Goal: Task Accomplishment & Management: Use online tool/utility

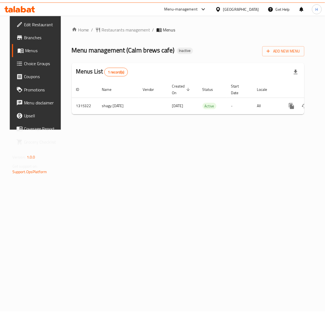
scroll to position [0, 21]
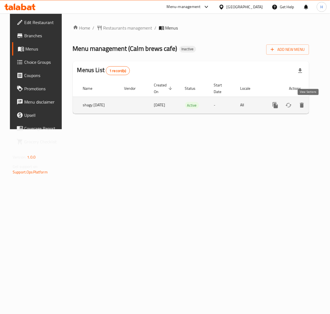
click at [313, 104] on link "enhanced table" at bounding box center [315, 104] width 13 height 13
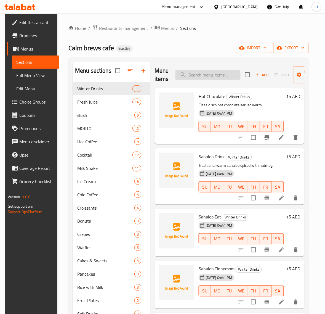
click at [188, 76] on input "search" at bounding box center [207, 75] width 65 height 10
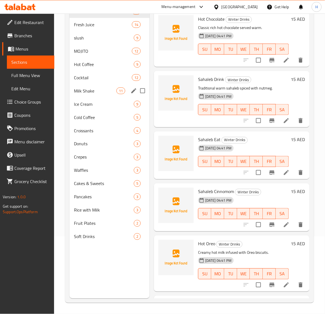
scroll to position [77, 0]
click at [87, 233] on span "Soft Drinks" at bounding box center [96, 236] width 44 height 7
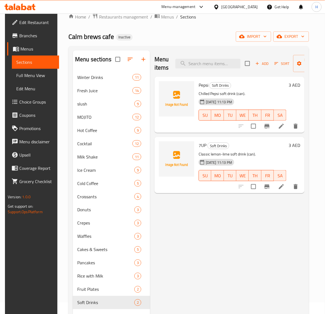
scroll to position [9, 0]
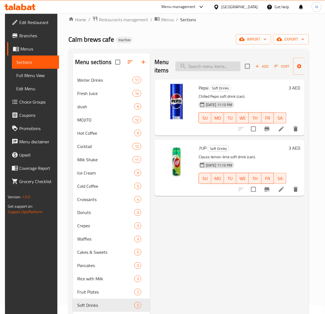
click at [189, 67] on input "search" at bounding box center [207, 66] width 65 height 10
click at [192, 66] on input "search" at bounding box center [207, 66] width 65 height 10
paste input "Americano"
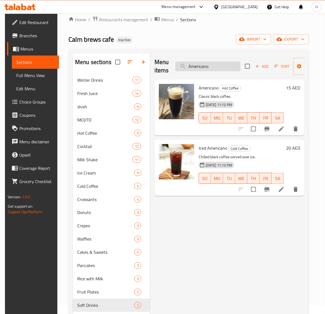
click at [195, 66] on input "Americano" at bounding box center [207, 66] width 65 height 10
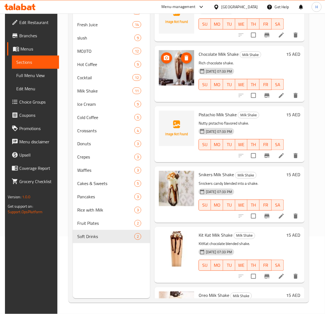
scroll to position [138, 0]
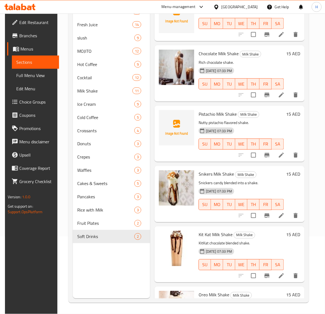
click at [119, 255] on div "Menu sections Winter Drinks 11 Fresh Juice 14 slush 9 MOJITO 12 Hot Coffee 9 Co…" at bounding box center [111, 142] width 77 height 314
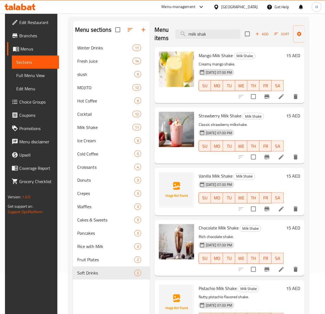
scroll to position [0, 0]
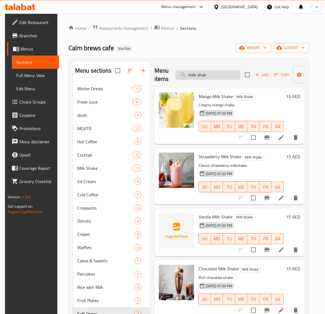
click at [212, 76] on input "milk shak" at bounding box center [207, 75] width 65 height 10
click at [204, 75] on input "milk shak" at bounding box center [207, 75] width 65 height 10
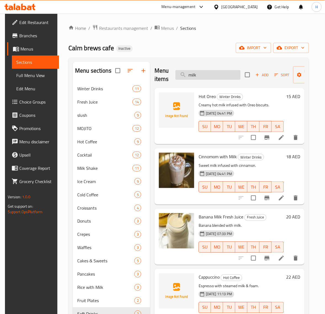
click at [220, 73] on input "milk" at bounding box center [207, 75] width 65 height 10
paste input "Rice with Milk"
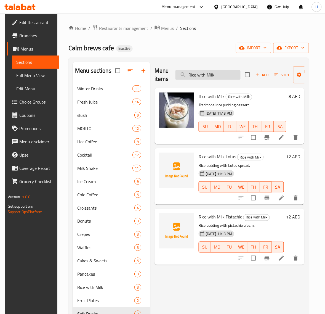
click at [186, 76] on input "Rice with Milk" at bounding box center [207, 75] width 65 height 10
click at [191, 75] on input "Rice with Milk" at bounding box center [207, 75] width 65 height 10
paste input "Blueberry Mojito"
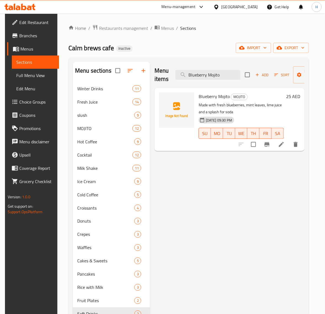
drag, startPoint x: 208, startPoint y: 75, endPoint x: 153, endPoint y: 73, distance: 54.4
click at [153, 73] on div "Menu items Blueberry Mojito Add Sort Manage items Blueberry Mojito MOJITO Made …" at bounding box center [227, 219] width 154 height 314
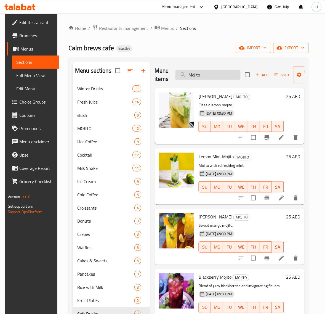
click at [195, 74] on input "Mojito" at bounding box center [207, 75] width 65 height 10
paste input "juice"
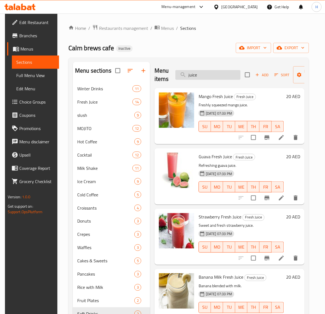
click at [195, 73] on input "juice" at bounding box center [207, 75] width 65 height 10
paste input "Vimto Slash"
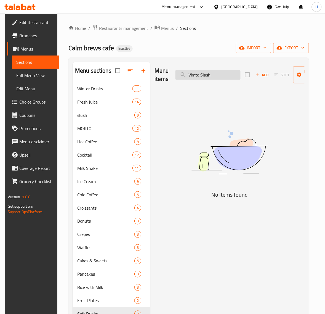
drag, startPoint x: 199, startPoint y: 76, endPoint x: 235, endPoint y: 75, distance: 35.6
click at [235, 75] on input "Vimto Slash" at bounding box center [207, 75] width 65 height 10
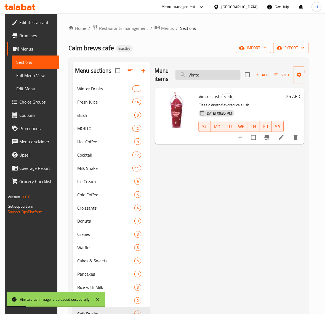
click at [195, 74] on input "Vimto" at bounding box center [207, 75] width 65 height 10
paste input "anilla Ice Cream"
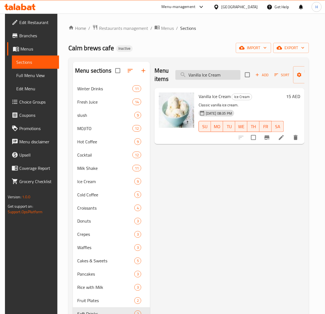
click at [195, 77] on input "Vanilla Ice Cream" at bounding box center [207, 75] width 65 height 10
paste input "Turkish Coffee"
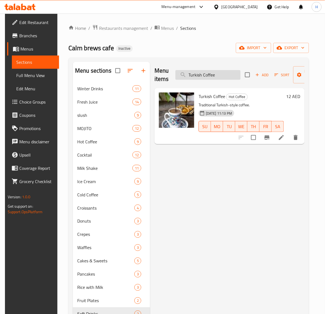
click at [199, 76] on input "Turkish Coffee" at bounding box center [207, 75] width 65 height 10
paste input "Strawberry-ice-cream-in-a-con"
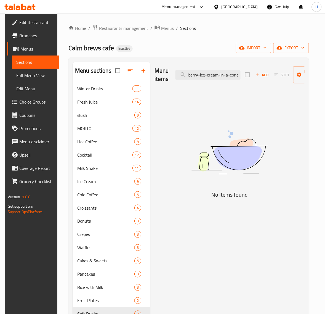
scroll to position [0, 12]
drag, startPoint x: 198, startPoint y: 77, endPoint x: 245, endPoint y: 74, distance: 47.0
click at [245, 74] on div "Menu items Strawberry-ice-cream-in-a-cone Add Sort Manage items" at bounding box center [229, 75] width 150 height 26
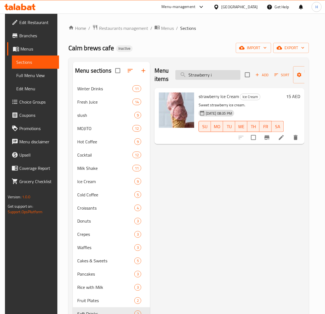
drag, startPoint x: 214, startPoint y: 75, endPoint x: 209, endPoint y: 76, distance: 5.5
click at [209, 76] on input "Strawberry i" at bounding box center [207, 75] width 65 height 10
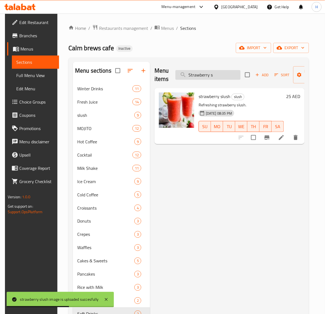
drag, startPoint x: 210, startPoint y: 75, endPoint x: 214, endPoint y: 75, distance: 3.6
click at [214, 75] on input "Strawberry s" at bounding box center [207, 75] width 65 height 10
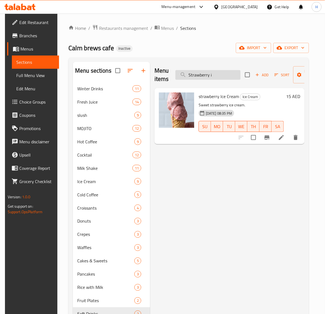
click at [203, 76] on input "Strawberry i" at bounding box center [207, 75] width 65 height 10
paste input "panish Latte"
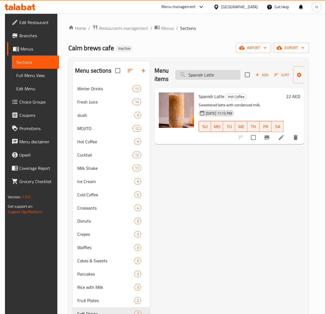
click at [208, 77] on input "Spanish Latte" at bounding box center [207, 75] width 65 height 10
paste input "ahaleb Drink"
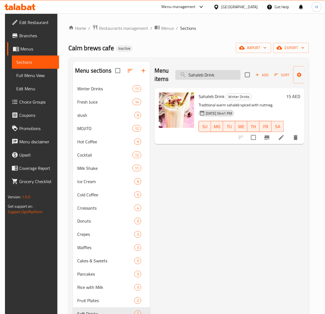
click at [211, 73] on input "Sahaleb Drink" at bounding box center [207, 75] width 65 height 10
paste input "Red Tea"
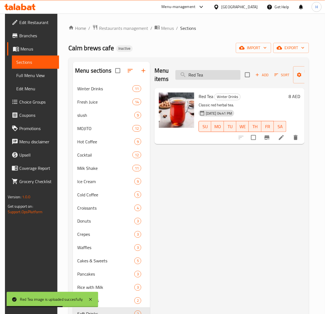
click at [192, 77] on input "Red Tea" at bounding box center [207, 75] width 65 height 10
paste input "Plain Croissant"
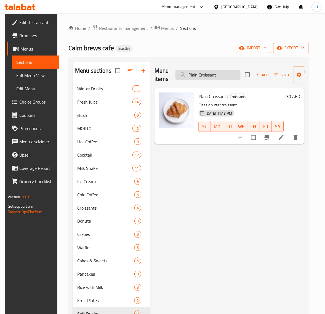
click at [225, 76] on input "Plain Croissant" at bounding box center [207, 75] width 65 height 10
paste input "istachio Waffle"
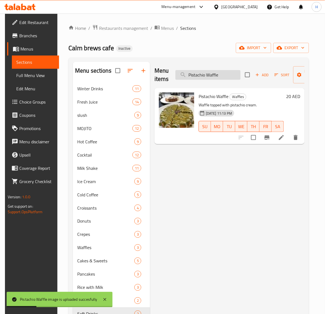
click at [215, 75] on input "Pistachio Waffle" at bounding box center [207, 75] width 65 height 10
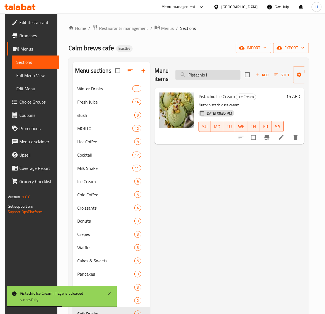
click at [206, 77] on input "Pistachio i" at bounding box center [207, 75] width 65 height 10
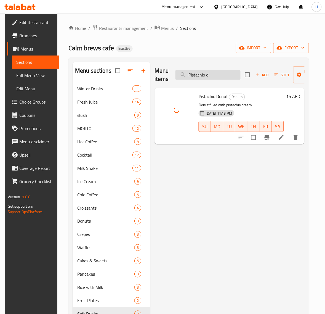
drag, startPoint x: 212, startPoint y: 75, endPoint x: 206, endPoint y: 76, distance: 5.3
click at [206, 76] on input "Pistachio d" at bounding box center [207, 75] width 65 height 10
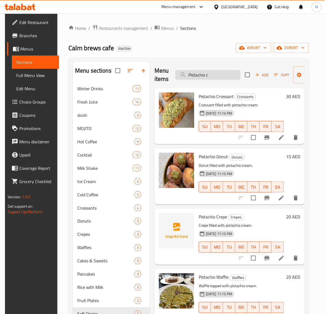
click at [200, 74] on input "Pistachio c" at bounding box center [207, 75] width 65 height 10
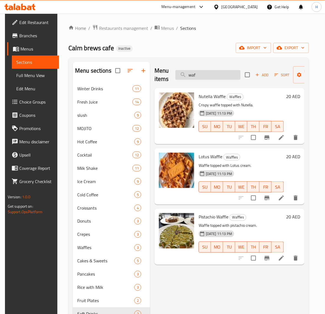
click at [192, 76] on input "waf" at bounding box center [207, 75] width 65 height 10
paste input "crep"
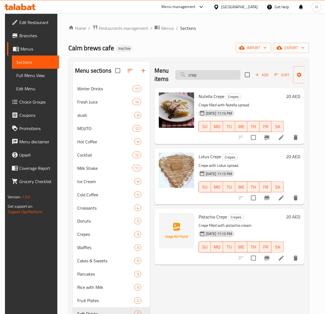
click at [208, 75] on input "crep" at bounding box center [207, 75] width 65 height 10
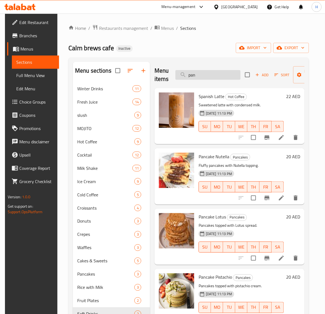
click at [203, 77] on input "pan" at bounding box center [207, 75] width 65 height 10
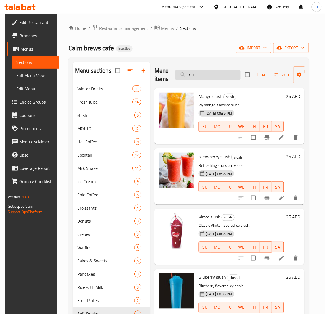
click at [189, 75] on input "slu" at bounding box center [207, 75] width 65 height 10
paste input "ice"
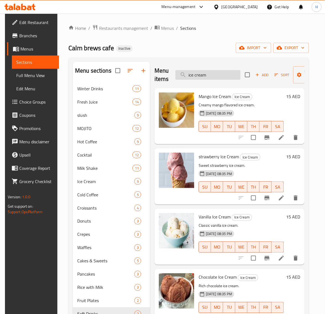
click at [202, 75] on input "ice cream" at bounding box center [207, 75] width 65 height 10
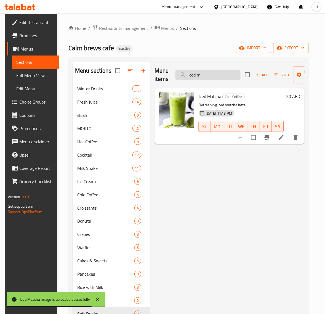
drag, startPoint x: 200, startPoint y: 78, endPoint x: 197, endPoint y: 77, distance: 3.0
click at [197, 77] on input "iced m" at bounding box center [207, 75] width 65 height 10
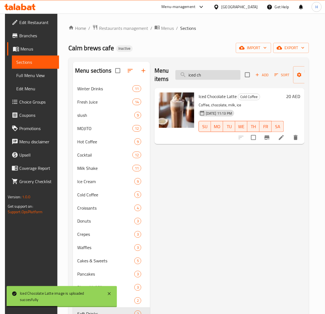
drag, startPoint x: 203, startPoint y: 76, endPoint x: 196, endPoint y: 78, distance: 7.5
click at [196, 78] on input "iced ch" at bounding box center [207, 75] width 65 height 10
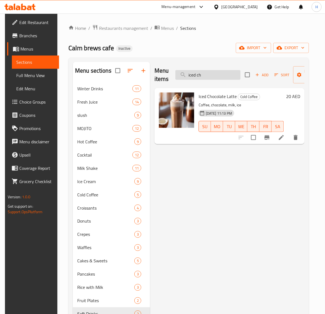
click at [192, 76] on input "iced ch" at bounding box center [207, 75] width 65 height 10
paste input "Cappuccino"
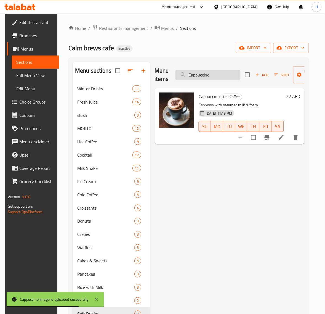
click at [194, 75] on input "Cappuccino" at bounding box center [207, 75] width 65 height 10
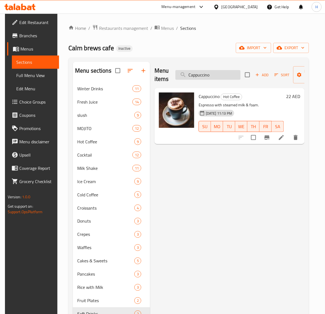
paste input "heese Cake"
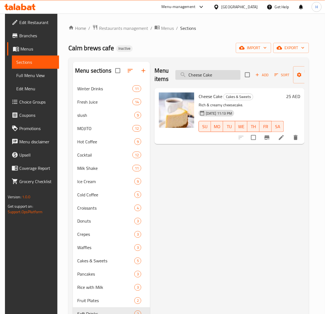
click at [200, 74] on input "Cheese Cake" at bounding box center [207, 75] width 65 height 10
paste input "ocktail Abood"
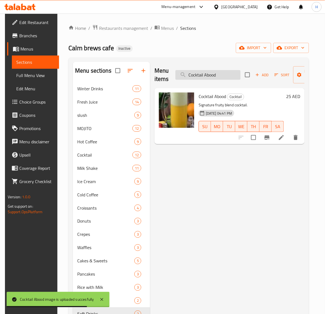
click at [207, 73] on input "Cocktail Abood" at bounding box center [207, 75] width 65 height 10
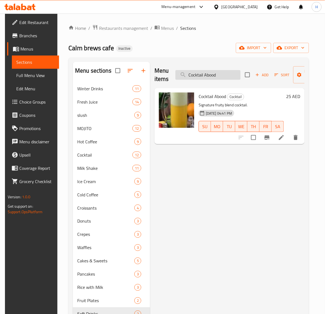
paste input "hocolate Latte"
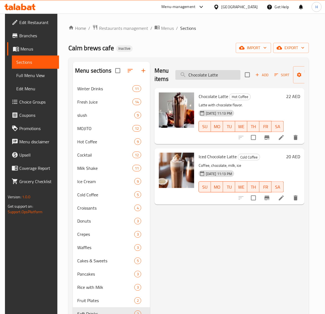
click at [189, 76] on input "Chocolate Latte" at bounding box center [207, 75] width 65 height 10
paste input "ocktail Awar Al Galb"
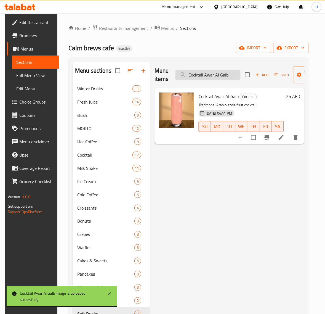
click at [227, 72] on input "Cocktail Awar Al Galb" at bounding box center [207, 75] width 65 height 10
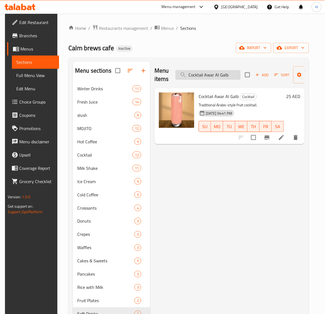
click at [227, 72] on input "Cocktail Awar Al Galb" at bounding box center [207, 75] width 65 height 10
paste input "sai"
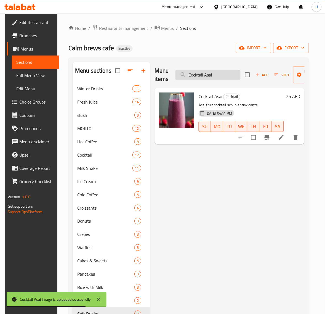
click at [200, 73] on input "Cocktail Asai" at bounding box center [207, 75] width 65 height 10
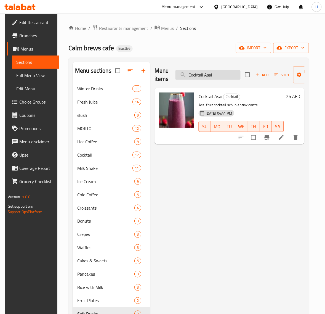
paste input "Guava Mint"
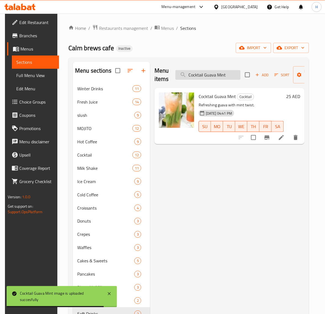
click at [209, 75] on input "Cocktail Guava Mint" at bounding box center [207, 75] width 65 height 10
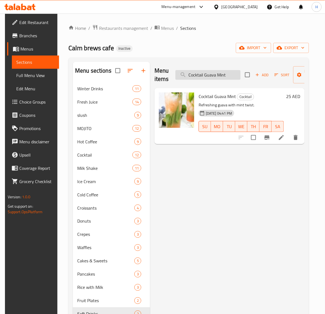
paste input "Binacolada"
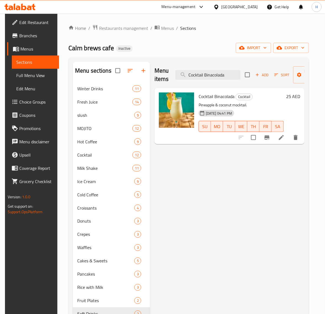
click at [200, 80] on div "Menu items Cocktail Binacolada Add Sort Manage items" at bounding box center [229, 75] width 150 height 26
click at [201, 77] on input "Cocktail Binacolada" at bounding box center [207, 75] width 65 height 10
paste input "Kiwi Mango"
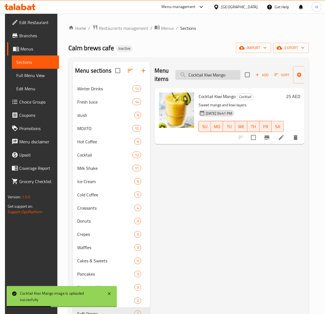
click at [196, 76] on input "Cocktail Kiwi Mango" at bounding box center [207, 75] width 65 height 10
paste input "Layers"
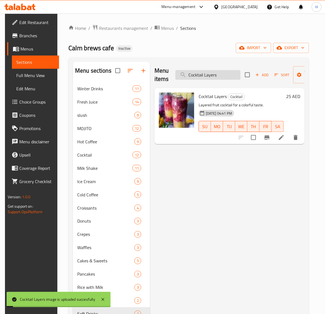
click at [200, 76] on input "Cocktail Layers" at bounding box center [207, 75] width 65 height 10
paste input "Passion Fruit"
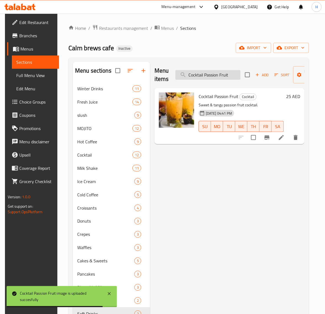
click at [193, 74] on input "Cocktail Passion Fruit" at bounding box center [207, 75] width 65 height 10
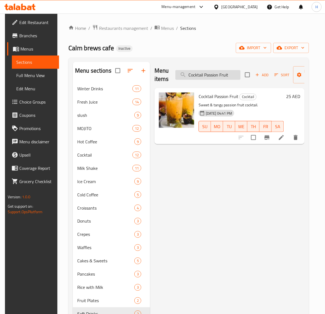
paste input "Mix"
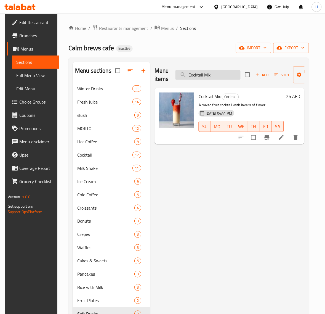
click at [204, 77] on input "Cocktail Mix" at bounding box center [207, 75] width 65 height 10
paste input "upcake Vanilla"
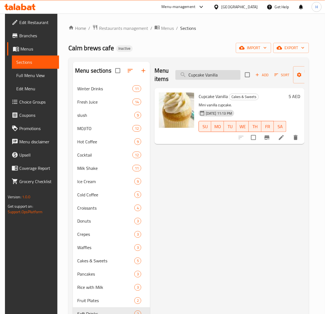
click at [192, 77] on input "Cupcake Vanilla" at bounding box center [207, 75] width 65 height 10
paste input "Chocolate"
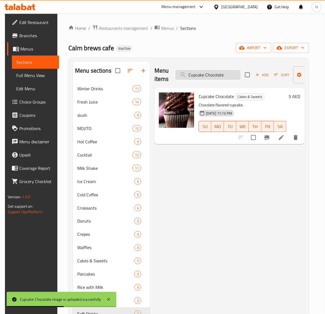
click at [200, 77] on input "Cupcake Chocolate" at bounding box center [207, 75] width 65 height 10
paste input "French Coffe"
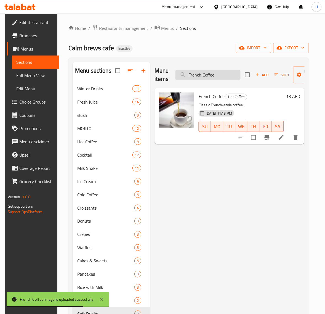
click at [194, 74] on input "French Coffee" at bounding box center [207, 75] width 65 height 10
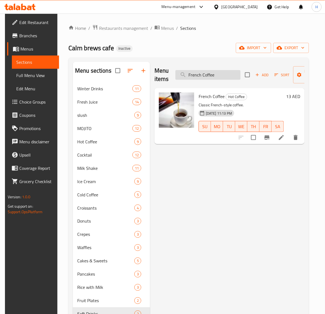
paste input "lat Whit"
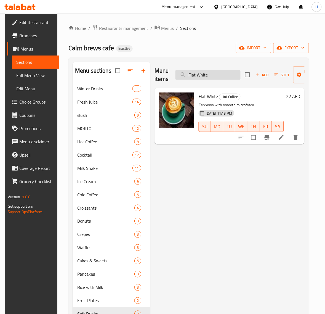
click at [217, 75] on input "Flat White" at bounding box center [207, 75] width 65 height 10
paste input "Green Teajpg"
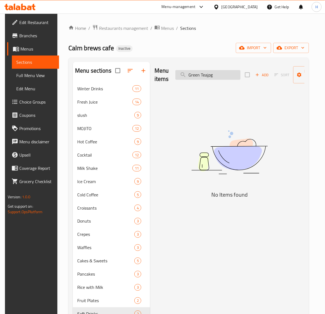
drag, startPoint x: 208, startPoint y: 77, endPoint x: 219, endPoint y: 77, distance: 11.0
click at [219, 77] on input "Green Teajpg" at bounding box center [207, 75] width 65 height 10
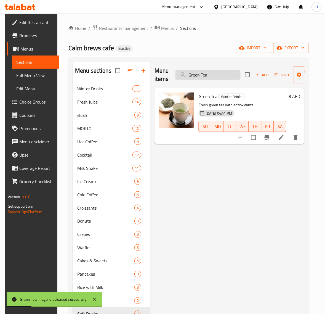
click at [192, 79] on input "Green Tea" at bounding box center [207, 75] width 65 height 10
paste input "French Toast"
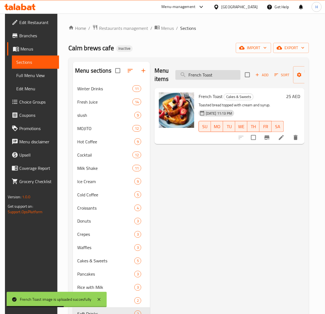
click at [193, 78] on input "French Toast" at bounding box center [207, 75] width 65 height 10
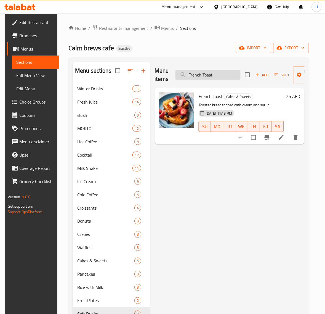
paste input "Hot Chocolate"
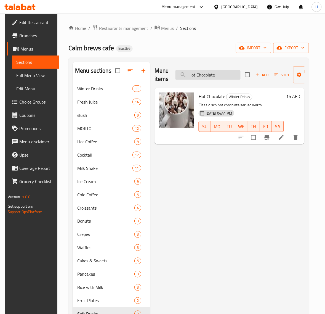
click at [200, 79] on input "Hot Chocolate" at bounding box center [207, 75] width 65 height 10
paste input "edar"
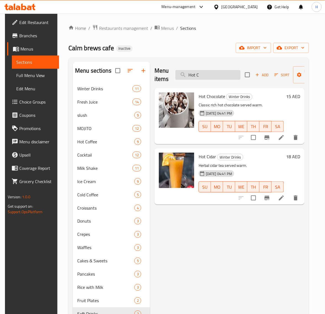
click at [208, 79] on input "Hot C" at bounding box center [207, 75] width 65 height 10
paste input "Latte"
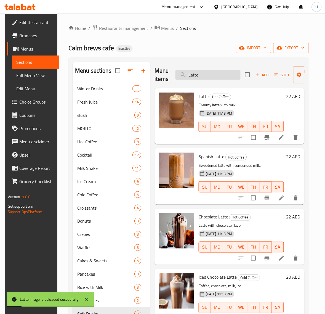
click at [210, 75] on input "Latte" at bounding box center [207, 75] width 65 height 10
paste input "Hot Oreo"
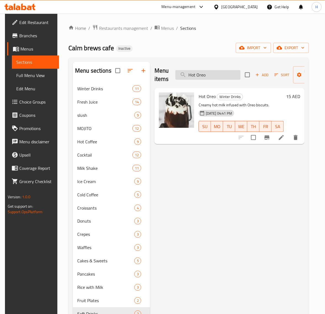
click at [207, 72] on input "Hot Oreo" at bounding box center [207, 75] width 65 height 10
paste input "Lotus Donut"
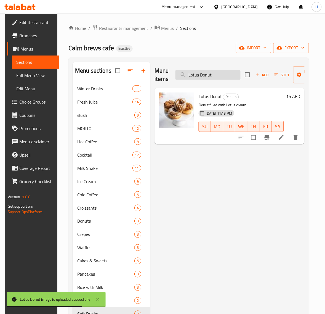
click at [199, 73] on input "Lotus Donut" at bounding box center [207, 75] width 65 height 10
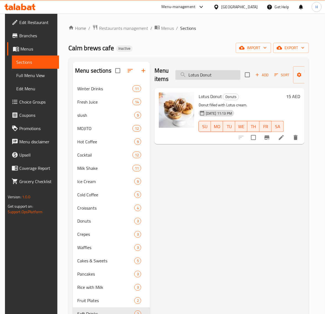
paste input "[GEOGRAPHIC_DATA]"
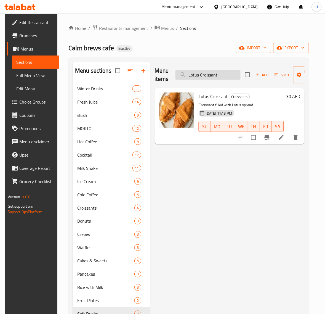
click at [197, 74] on input "Lotus Croissant" at bounding box center [207, 75] width 65 height 10
paste input "Machcha"
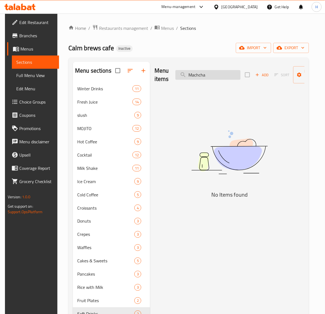
drag, startPoint x: 199, startPoint y: 75, endPoint x: 202, endPoint y: 74, distance: 3.1
click at [202, 74] on input "Machcha" at bounding box center [207, 75] width 65 height 10
click at [193, 75] on input "Macha" at bounding box center [207, 75] width 65 height 10
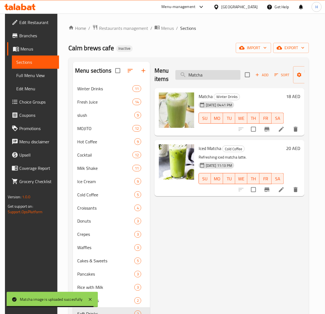
click at [193, 76] on input "Matcha" at bounding box center [207, 75] width 65 height 10
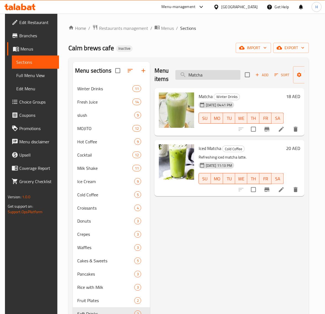
paste input "cchiato"
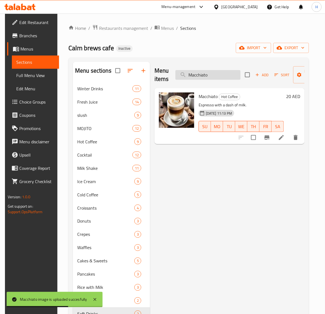
click at [195, 77] on input "Macchiato" at bounding box center [207, 75] width 65 height 10
paste input "Nutella Croissant"
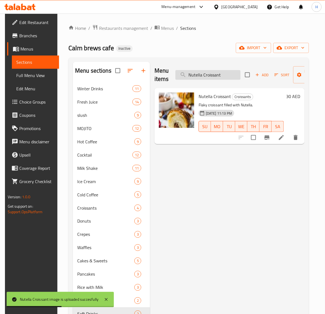
click at [203, 76] on input "Nutella Croissant" at bounding box center [207, 75] width 65 height 10
paste input "Molten Cake"
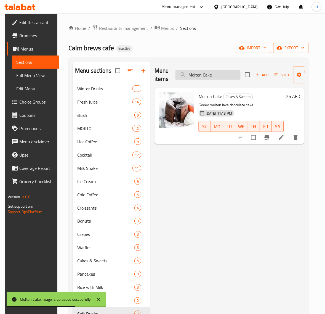
click at [205, 73] on input "Molten Cake" at bounding box center [207, 75] width 65 height 10
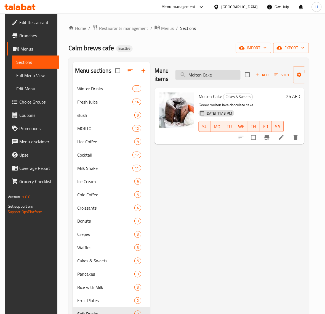
paste input "Nutella Donut"
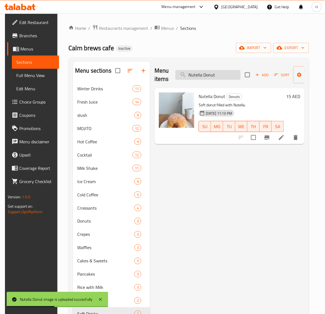
click at [214, 72] on input "Nutella Donut" at bounding box center [207, 75] width 65 height 10
paste input "[GEOGRAPHIC_DATA]"
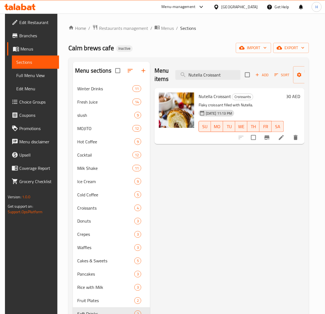
type input "Nutella Croissant"
click at [211, 186] on div "Menu items Nutella Croissant Add Sort Manage items Nutella Croissant Croissants…" at bounding box center [227, 219] width 154 height 314
click at [39, 77] on span "Full Menu View" at bounding box center [35, 75] width 39 height 7
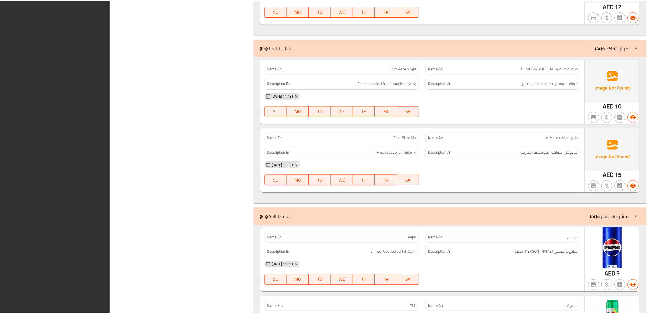
scroll to position [8608, 0]
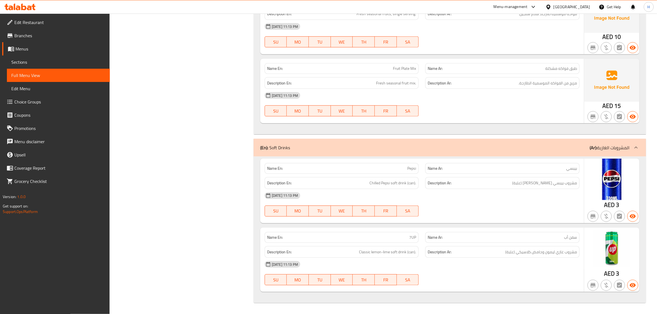
click at [28, 45] on span "Menus" at bounding box center [60, 48] width 90 height 7
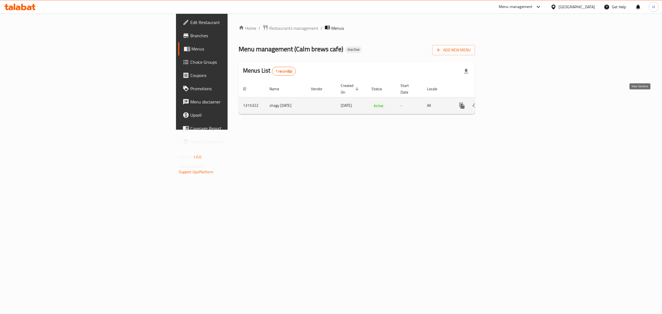
click at [330, 102] on icon "enhanced table" at bounding box center [501, 105] width 7 height 7
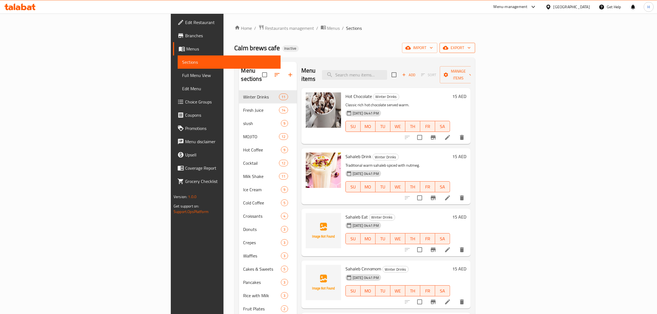
click at [330, 51] on span "export" at bounding box center [457, 47] width 27 height 7
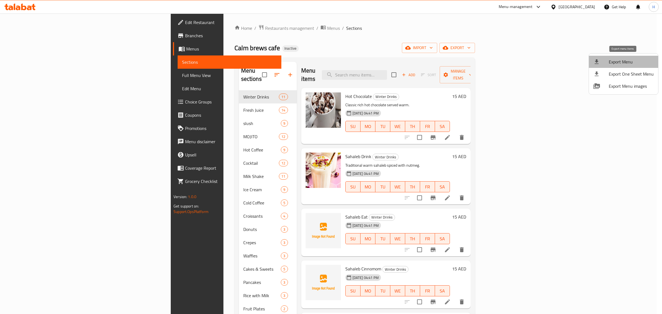
click at [330, 61] on span "Export Menu" at bounding box center [631, 61] width 45 height 7
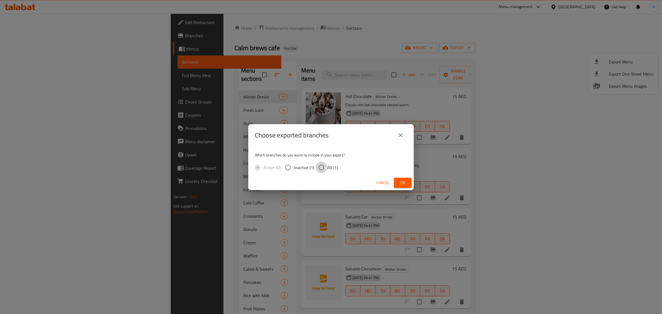
click at [322, 170] on input "All (1)" at bounding box center [321, 168] width 12 height 12
radio input "true"
click at [330, 182] on span "Ok" at bounding box center [402, 182] width 9 height 7
